Goal: Check status: Check status

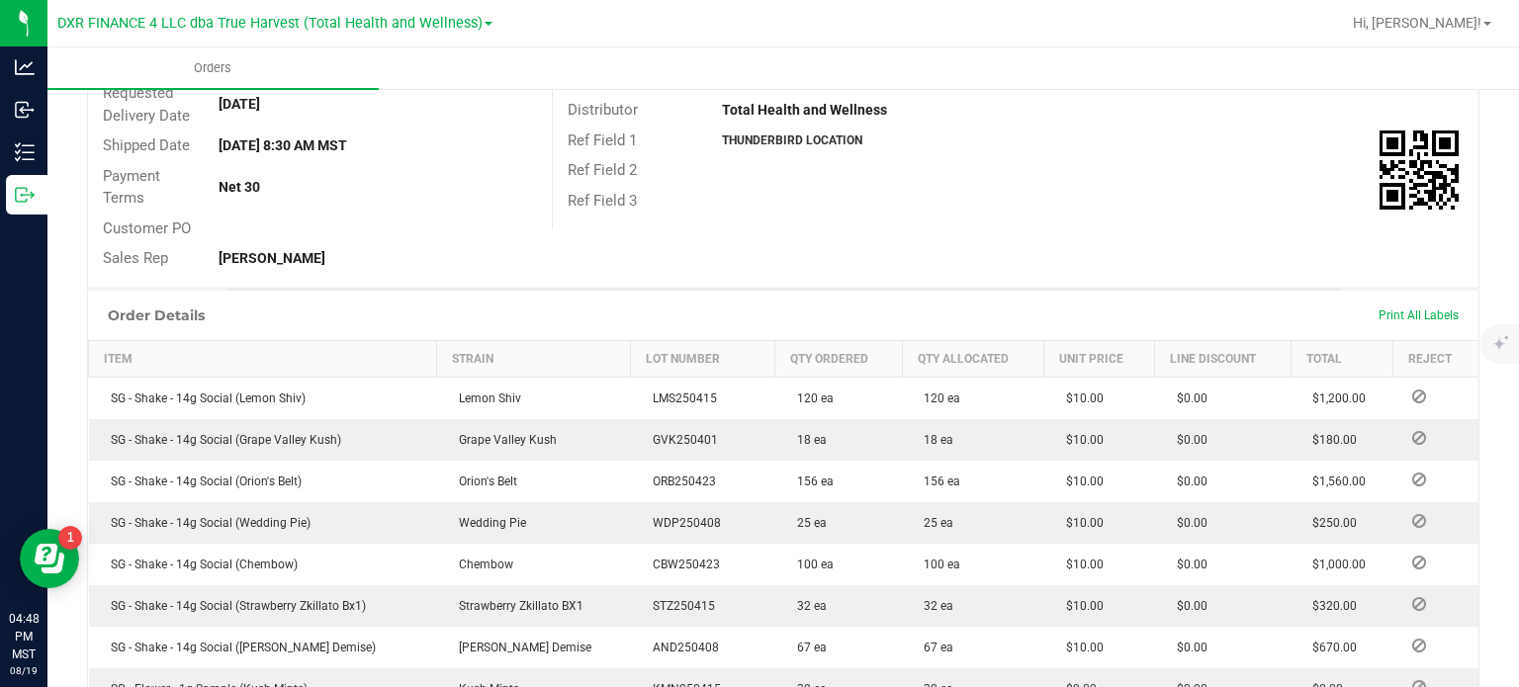
scroll to position [198, 0]
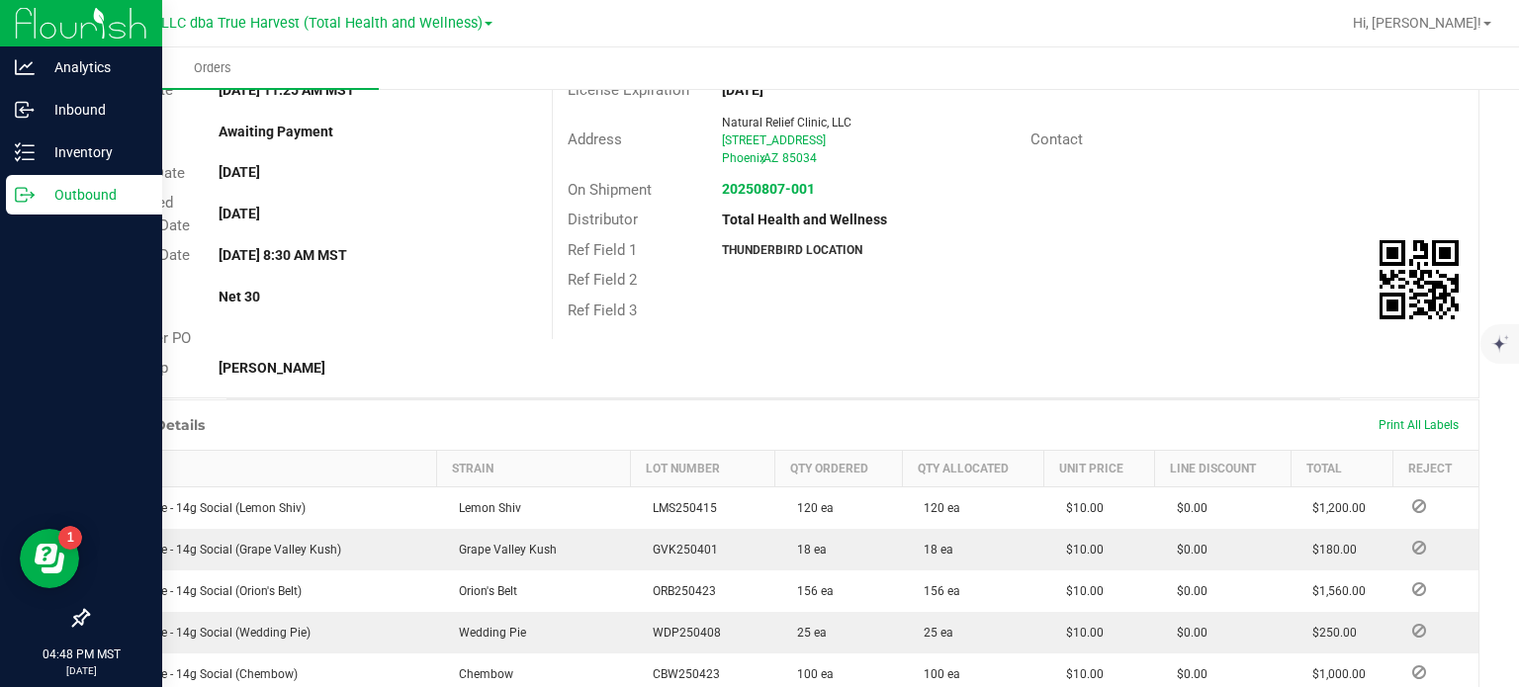
click at [39, 189] on p "Outbound" at bounding box center [94, 195] width 119 height 24
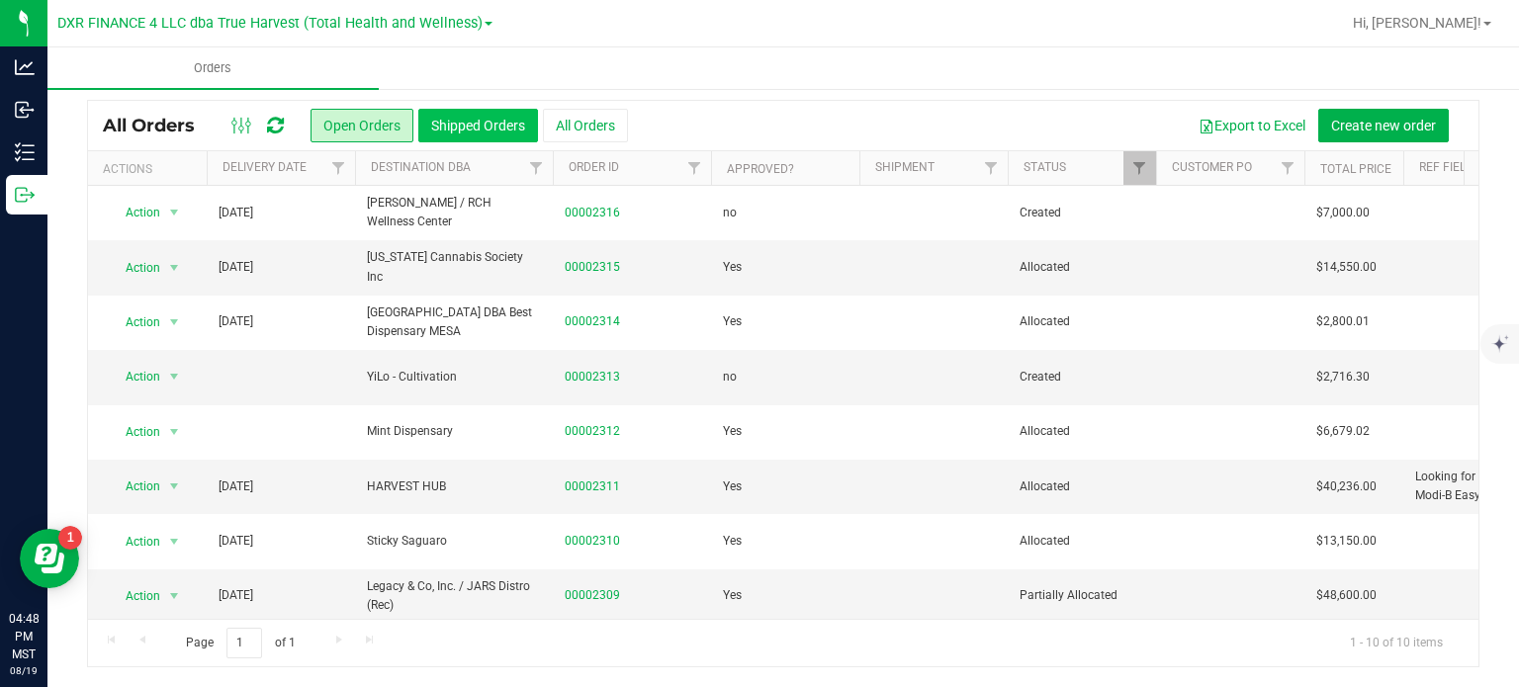
click at [459, 142] on button "Shipped Orders" at bounding box center [478, 126] width 120 height 34
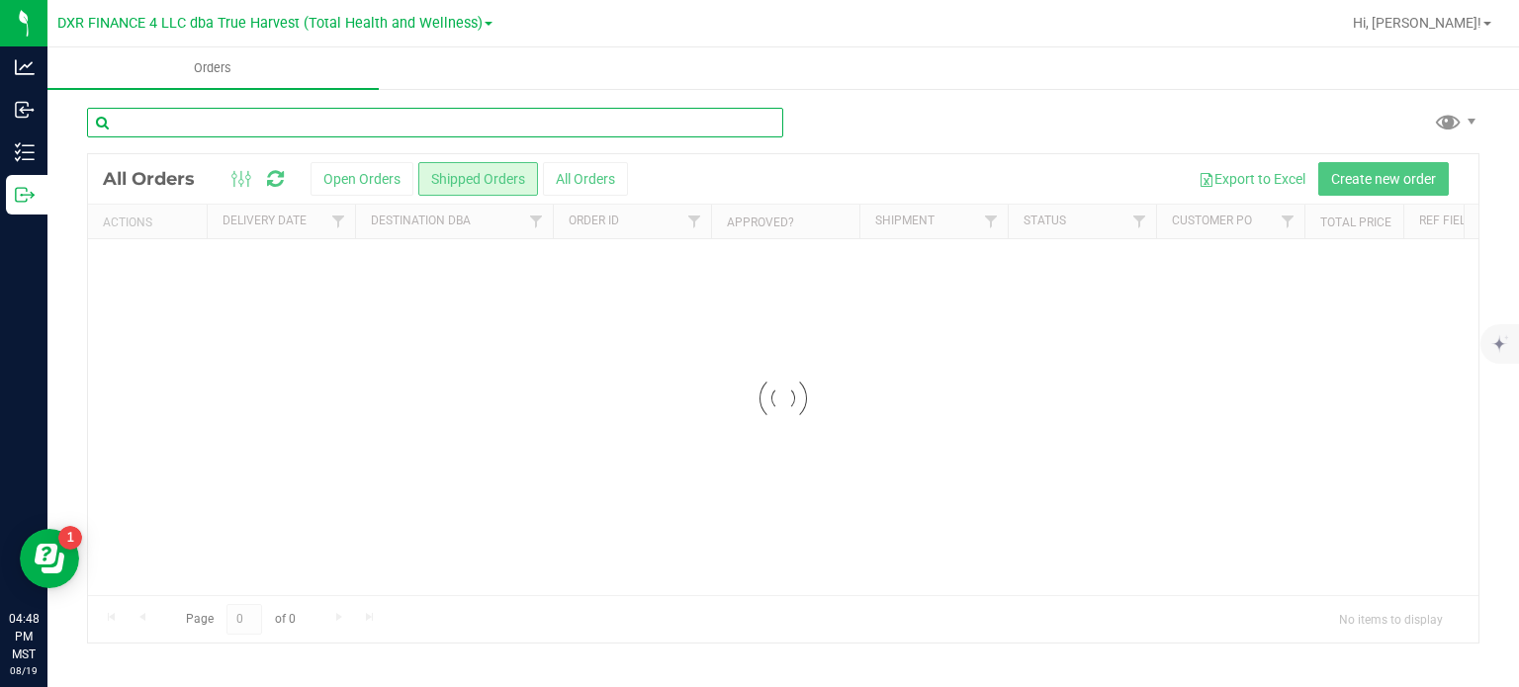
click at [372, 124] on input "text" at bounding box center [435, 123] width 696 height 30
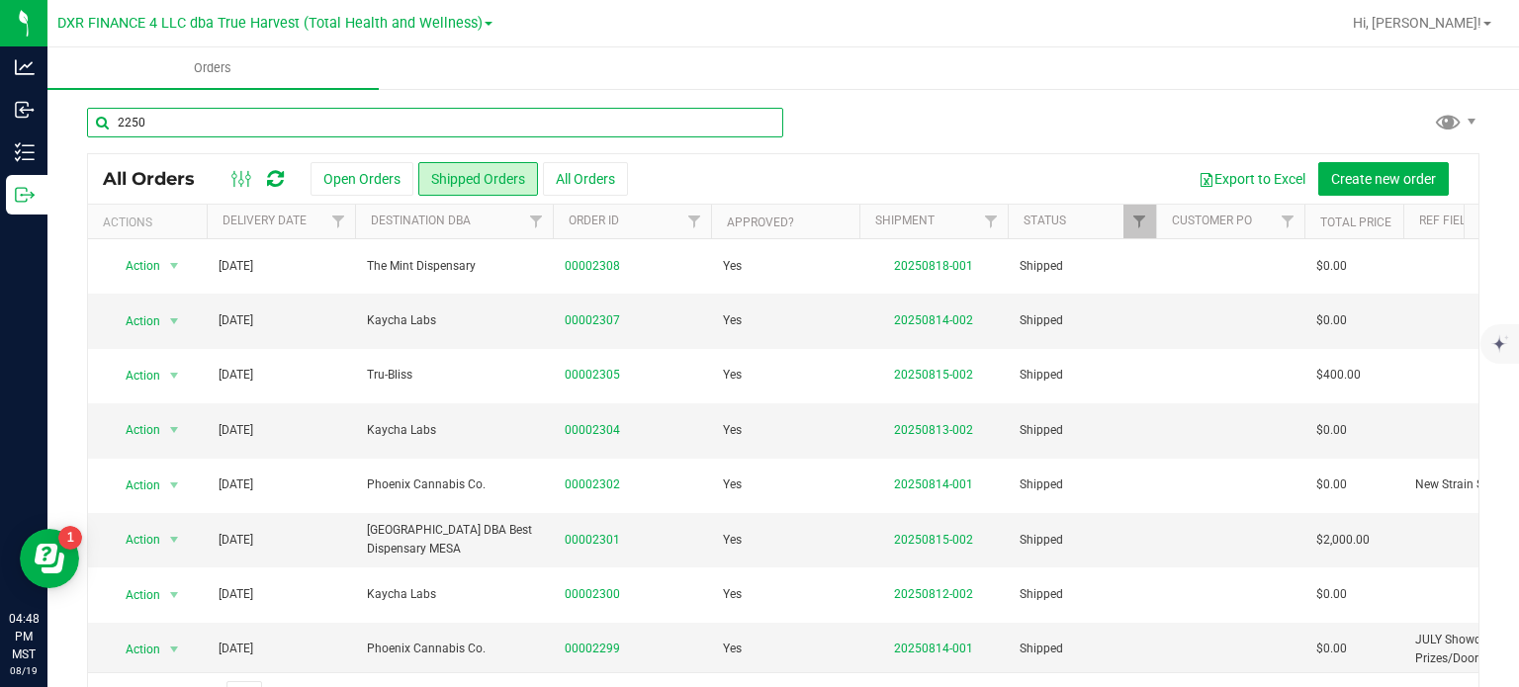
type input "2250"
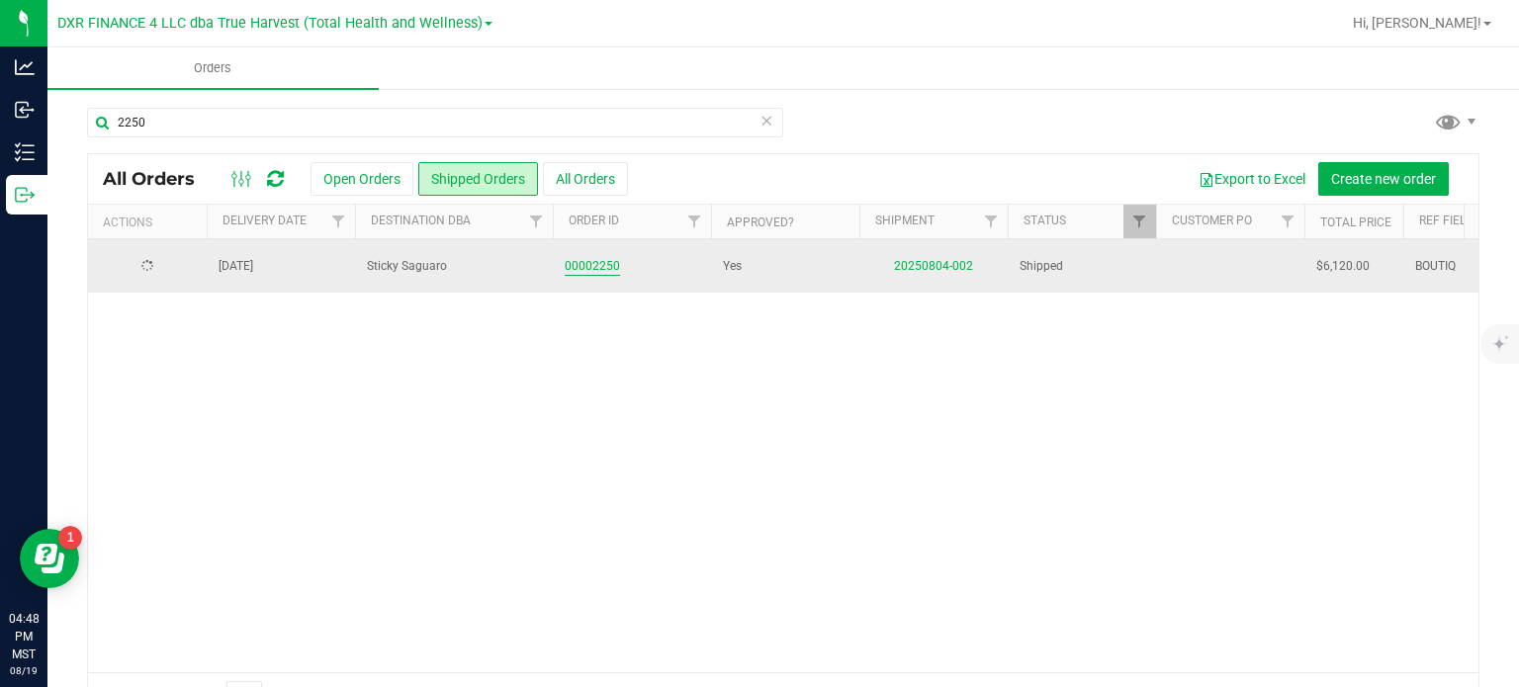
click at [604, 261] on link "00002250" at bounding box center [592, 266] width 55 height 19
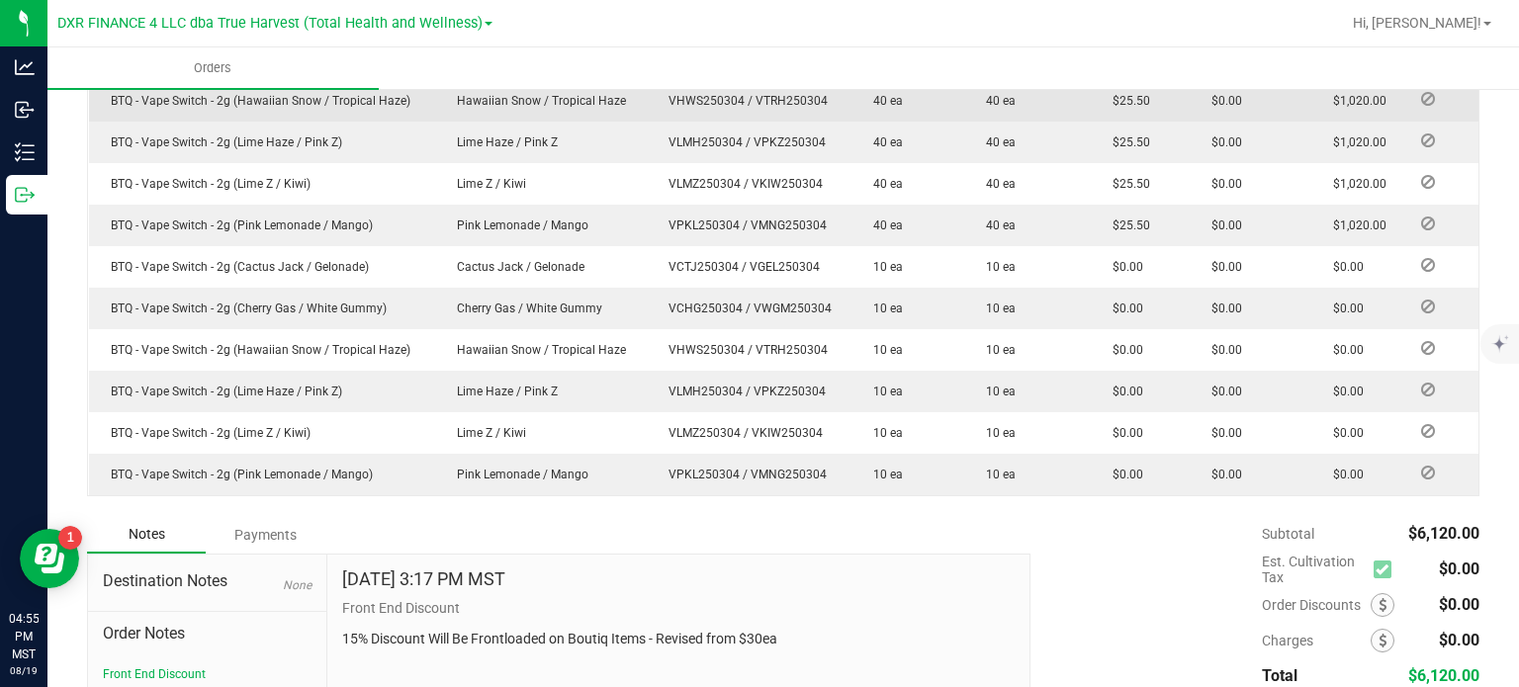
scroll to position [692, 0]
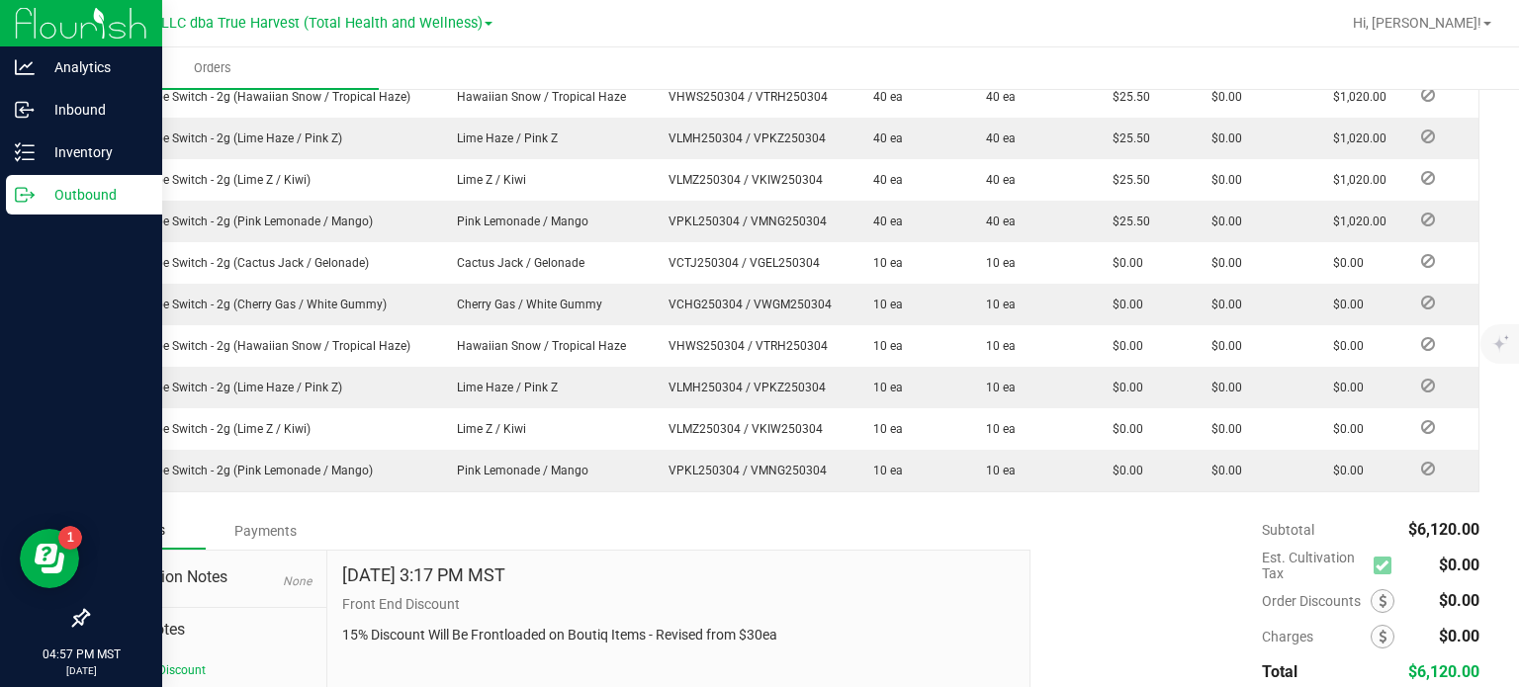
click at [37, 193] on p "Outbound" at bounding box center [94, 195] width 119 height 24
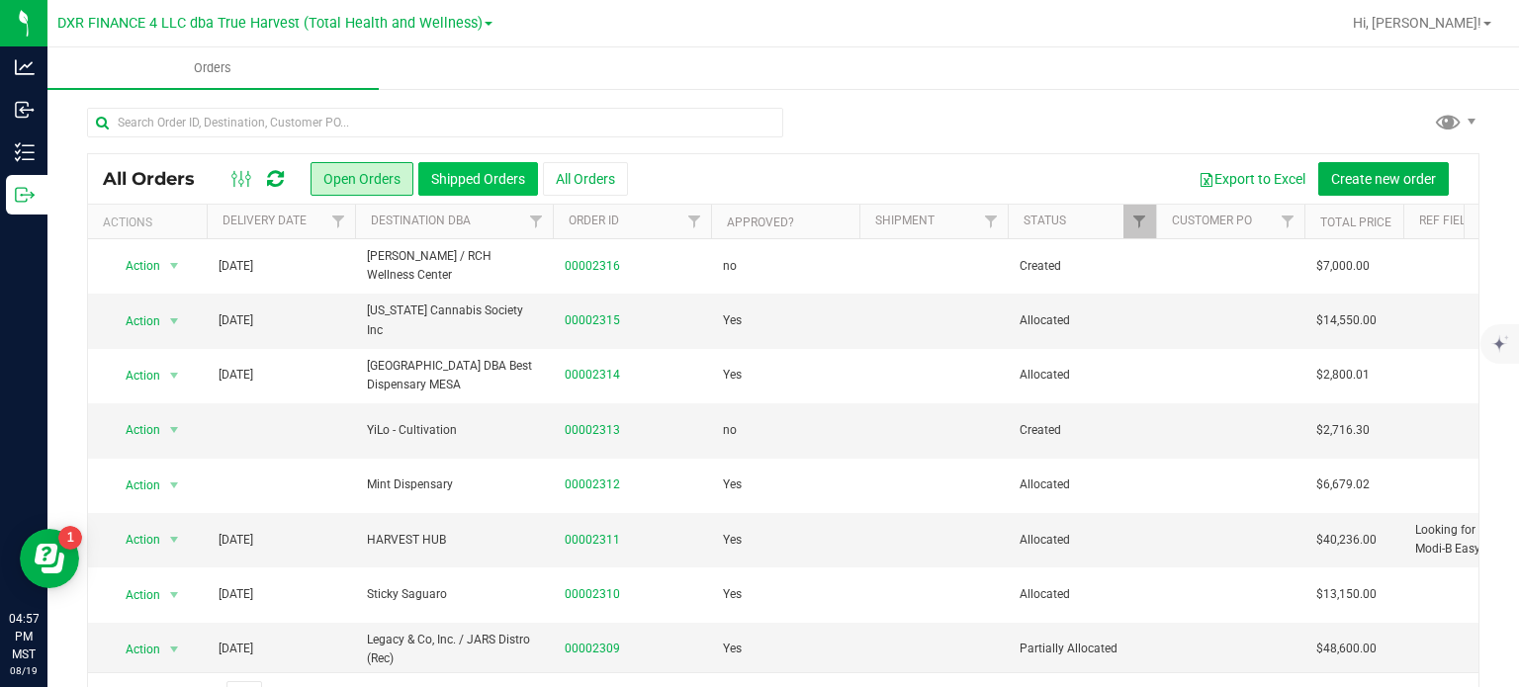
click at [522, 192] on button "Shipped Orders" at bounding box center [478, 179] width 120 height 34
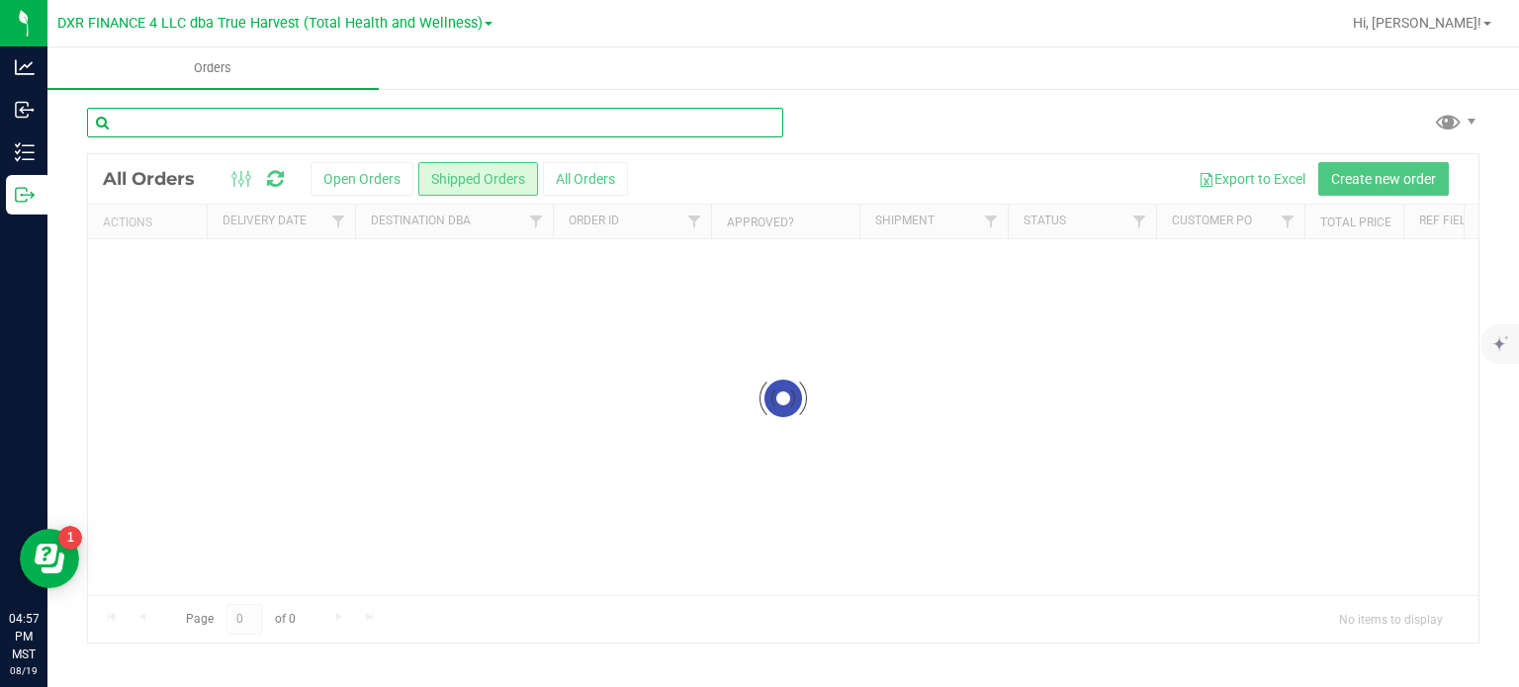
click at [361, 126] on input "text" at bounding box center [435, 123] width 696 height 30
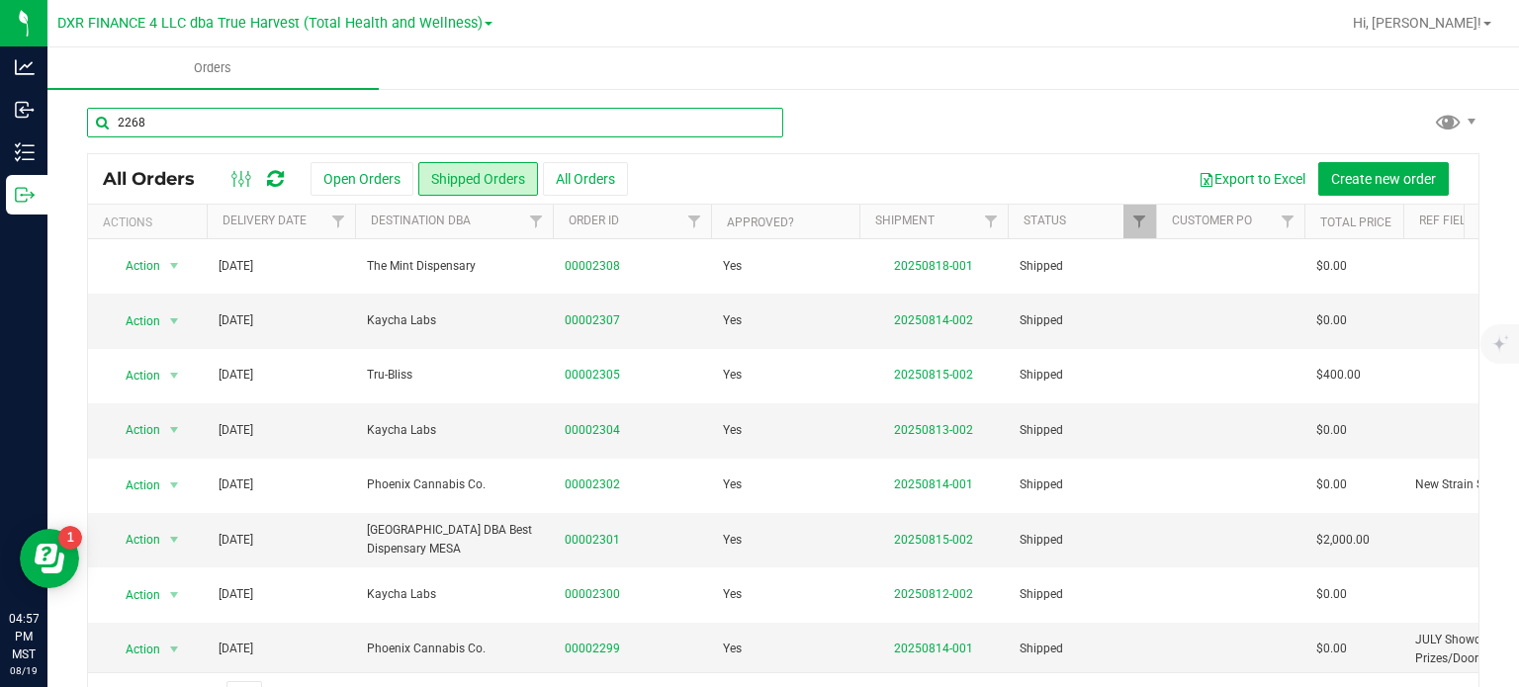
type input "2268"
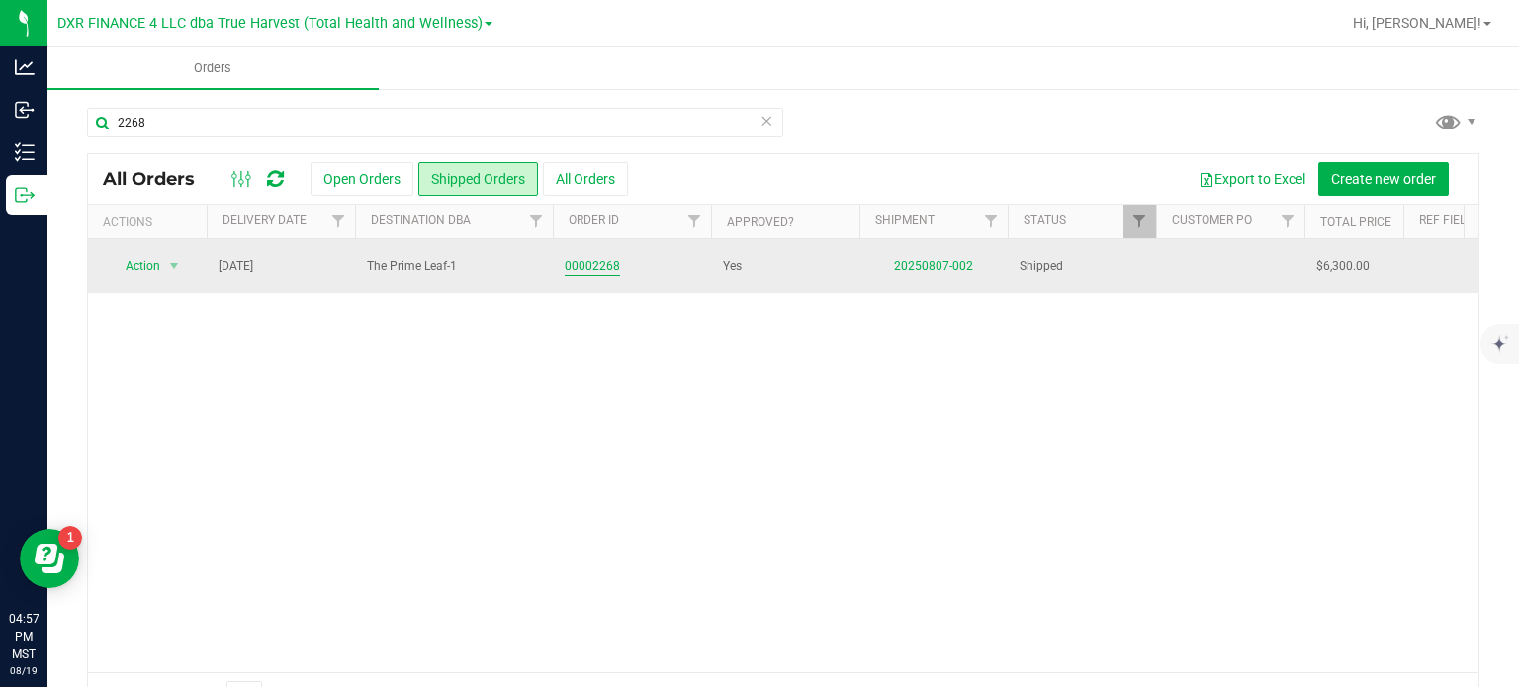
click at [581, 257] on link "00002268" at bounding box center [592, 266] width 55 height 19
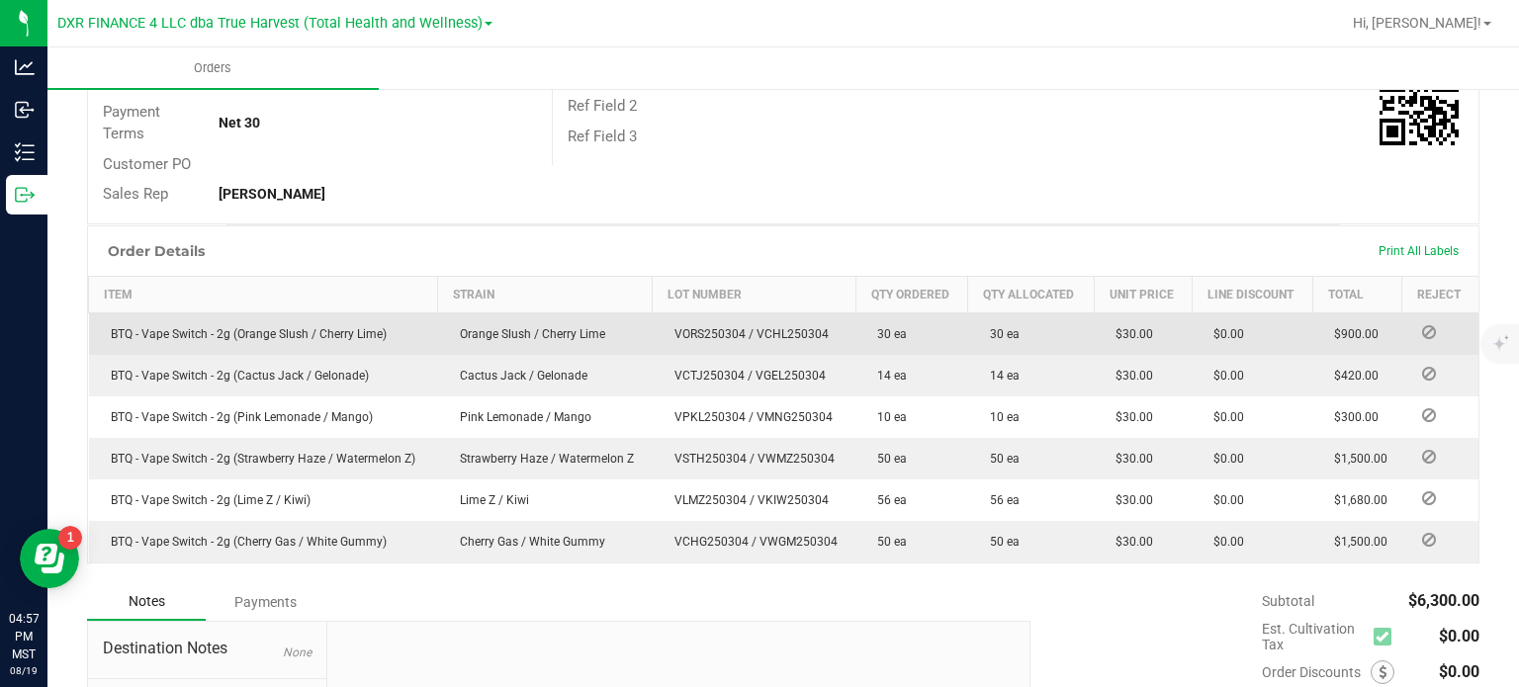
scroll to position [395, 0]
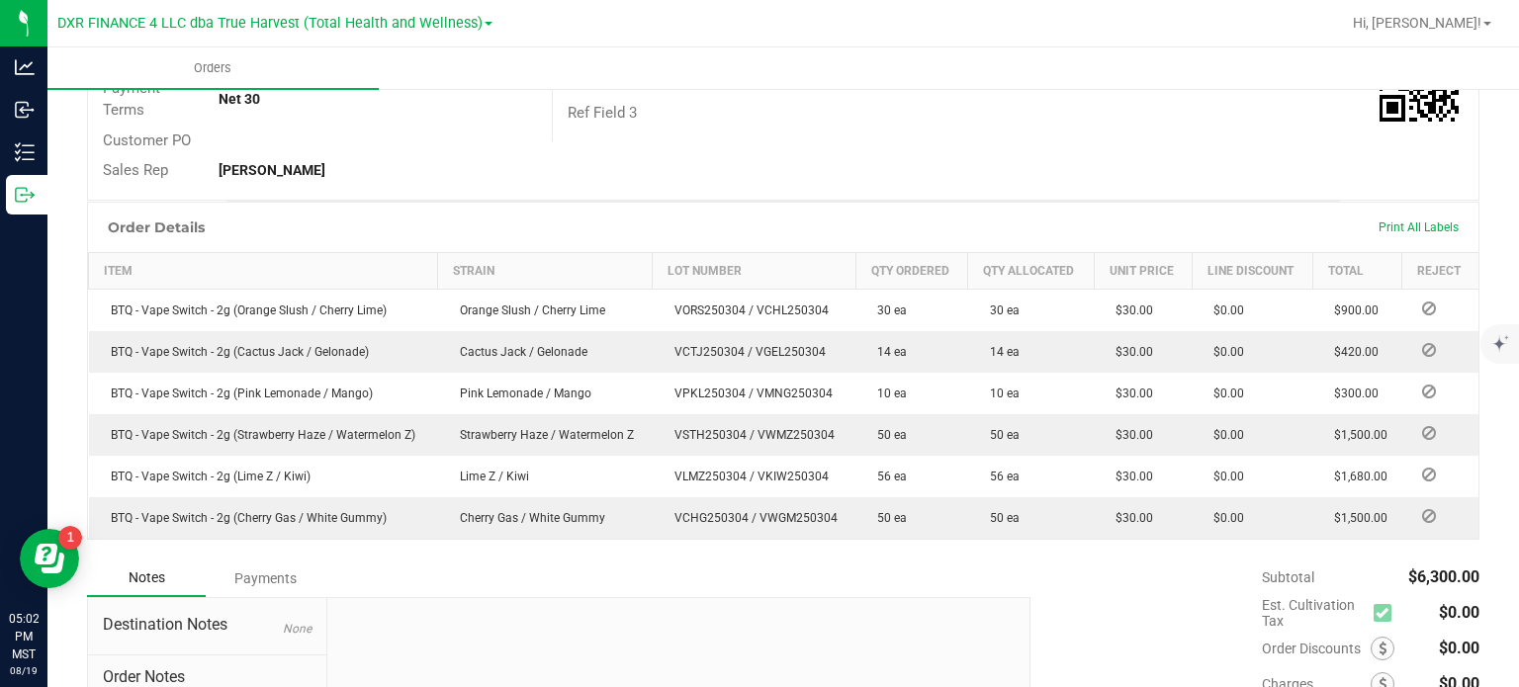
click at [857, 143] on div "Order # 00002268 Status Shipped Order Date [DATE] 1:07 PM MST Payment Status Aw…" at bounding box center [783, 1] width 1390 height 396
